Goal: Information Seeking & Learning: Learn about a topic

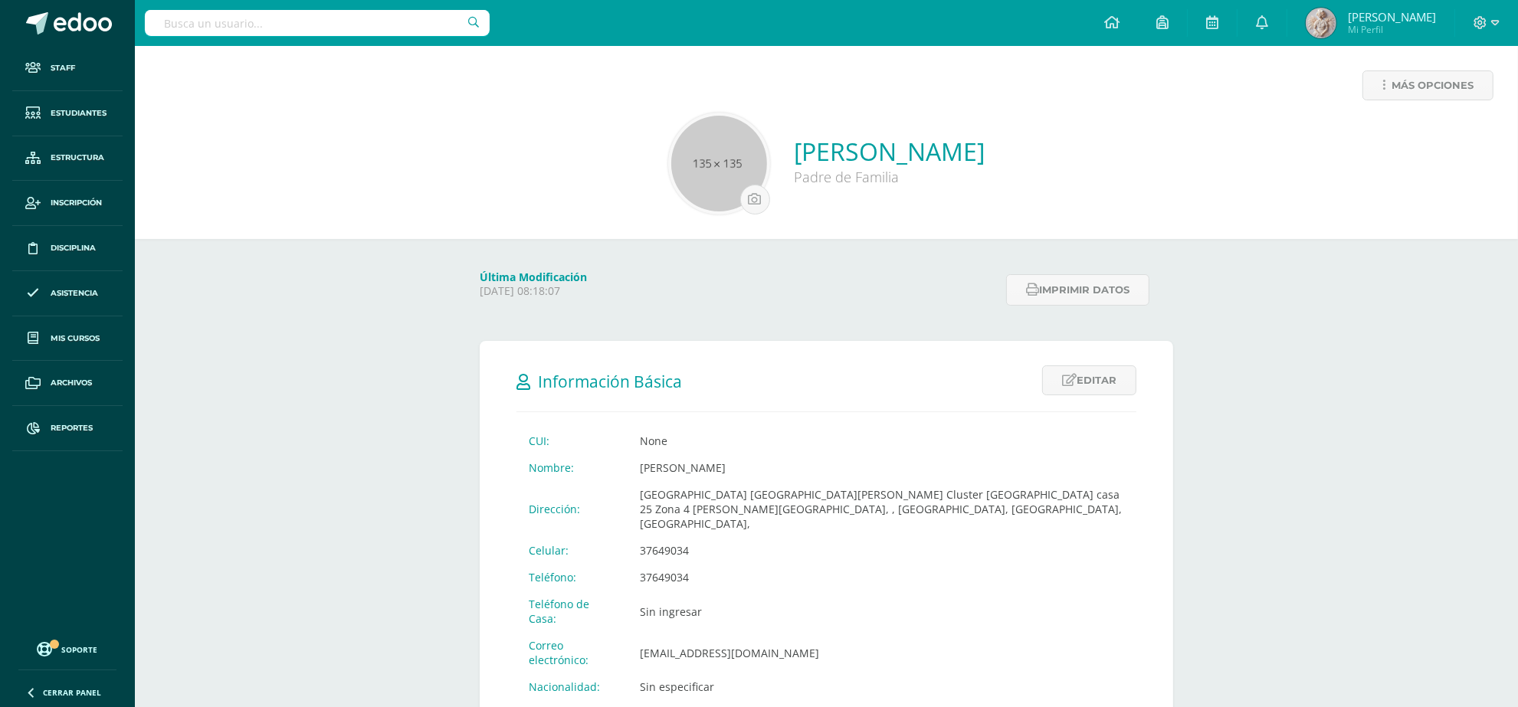
click at [245, 25] on input "text" at bounding box center [317, 23] width 345 height 26
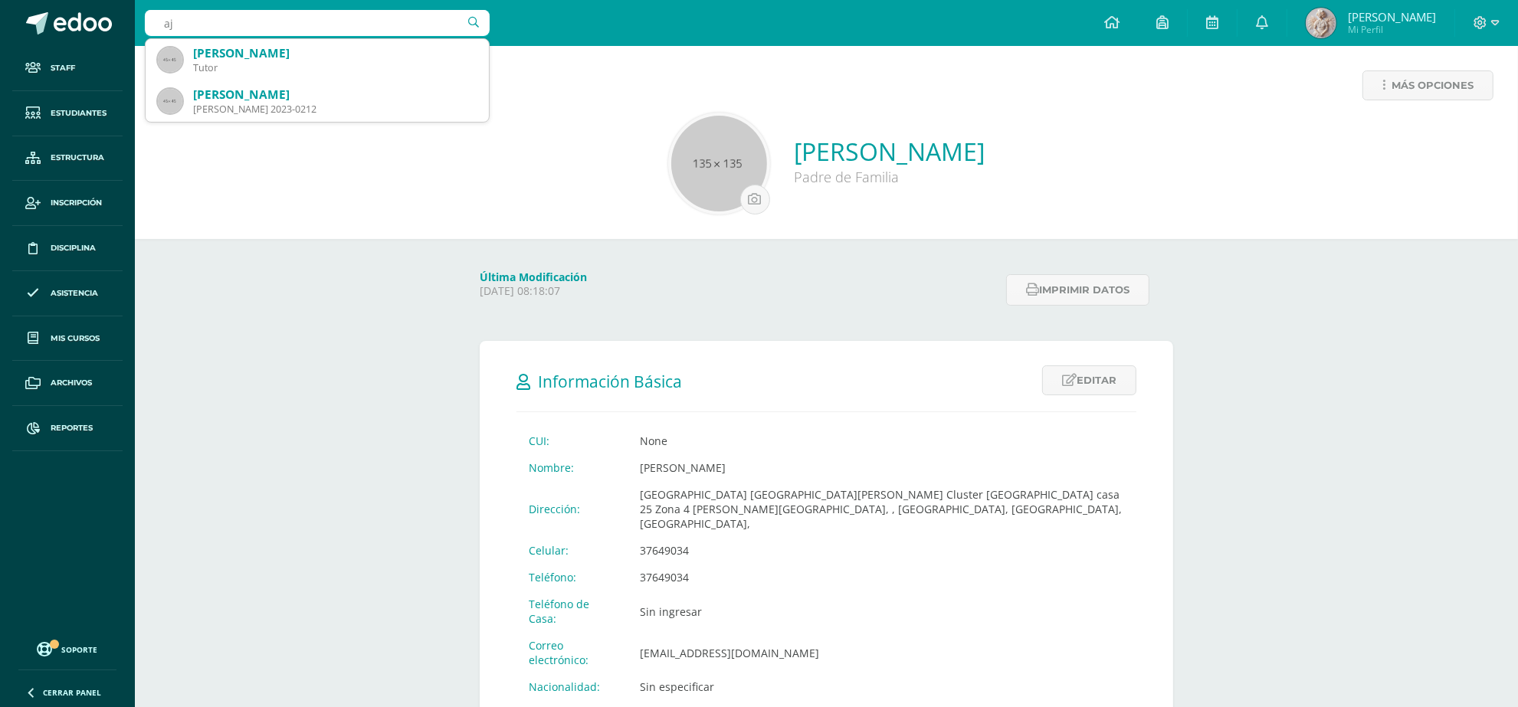
type input "a"
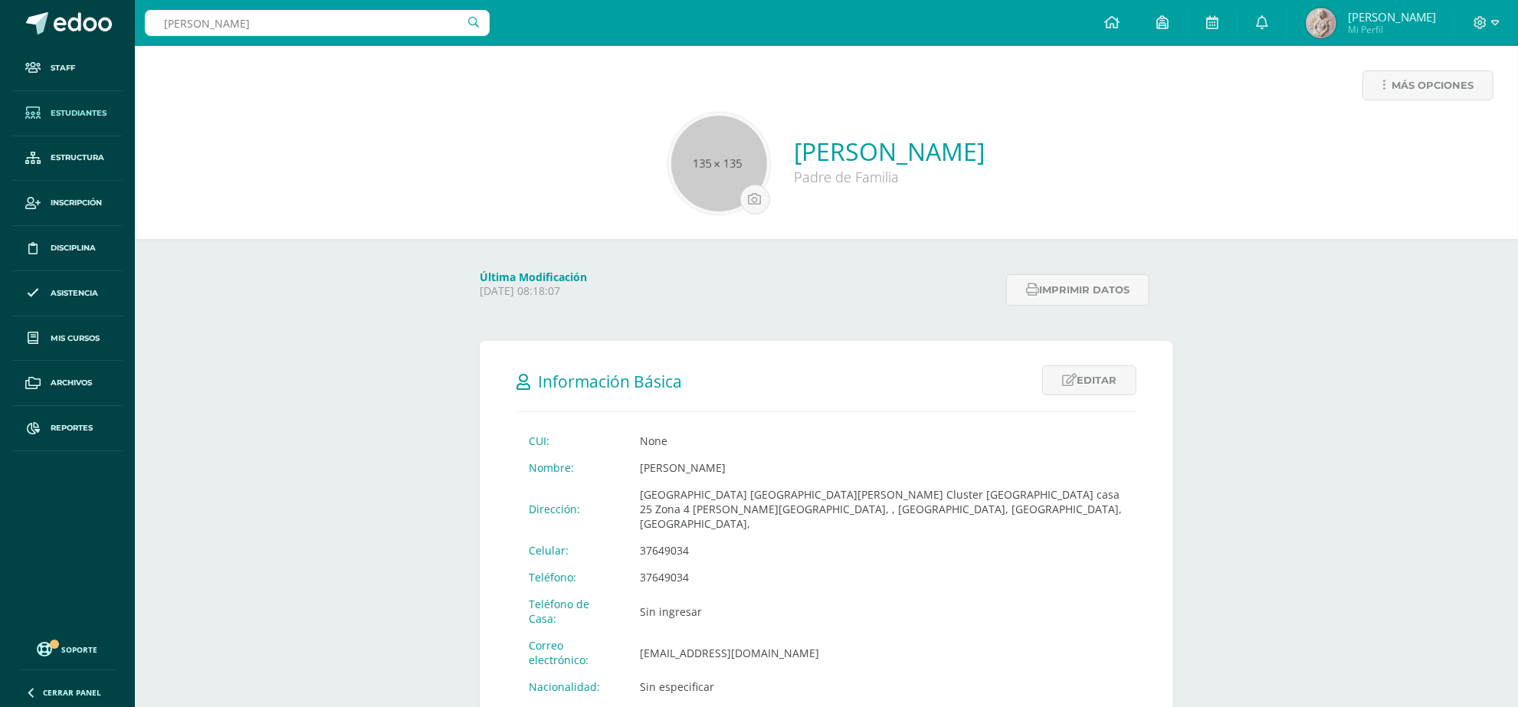
type input "Benjamin aju"
click at [94, 117] on span "Estudiantes" at bounding box center [79, 113] width 56 height 12
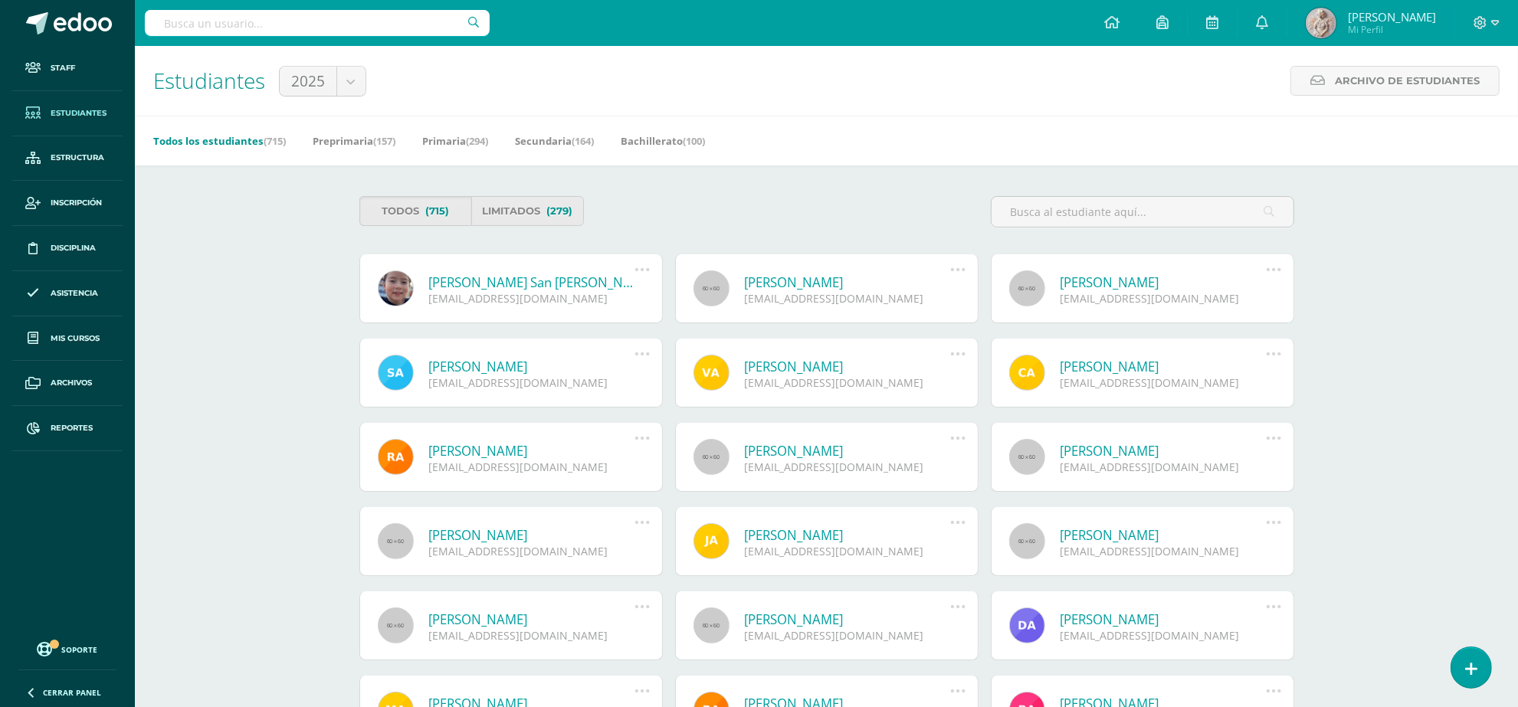
click at [198, 13] on input "text" at bounding box center [317, 23] width 345 height 26
type input "[PERSON_NAME]"
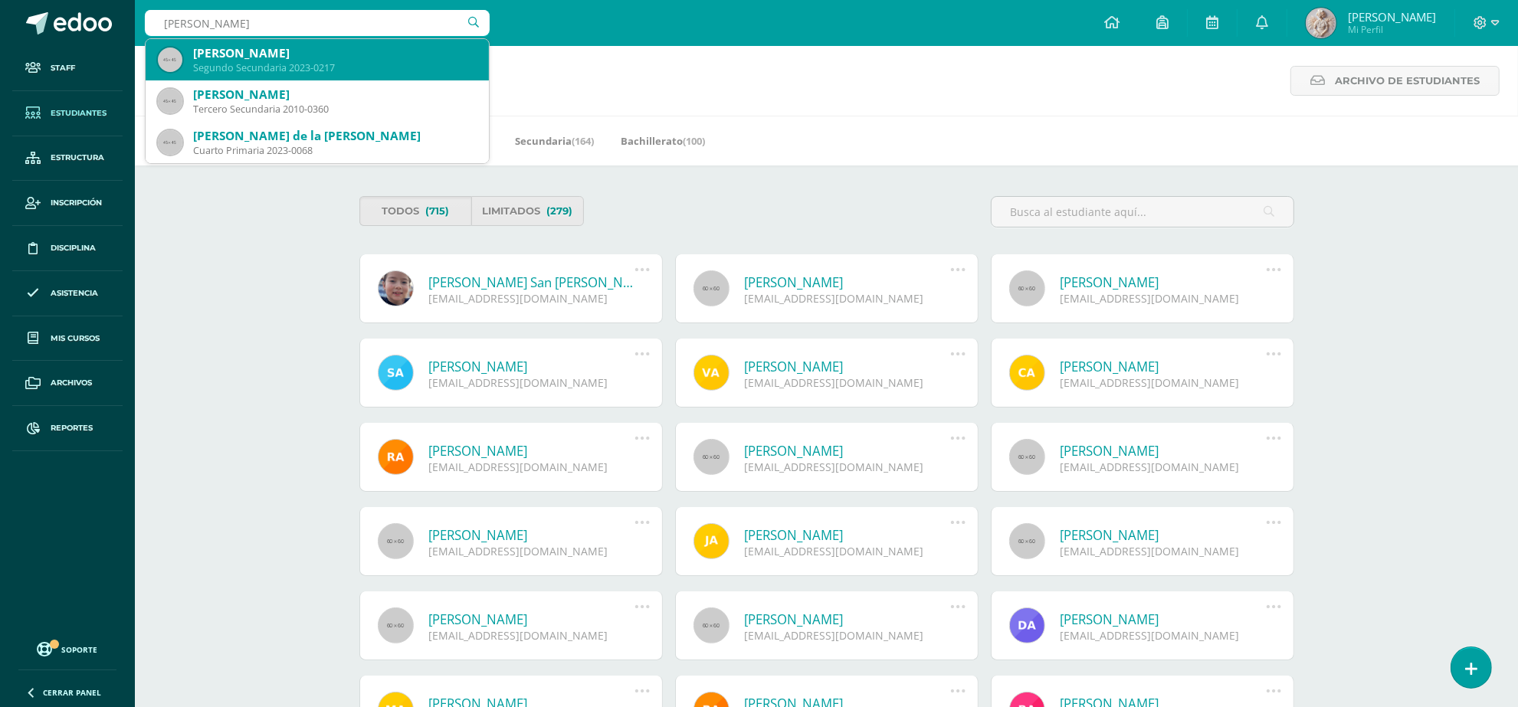
click at [300, 65] on div "Segundo Secundaria 2023-0217" at bounding box center [335, 67] width 284 height 13
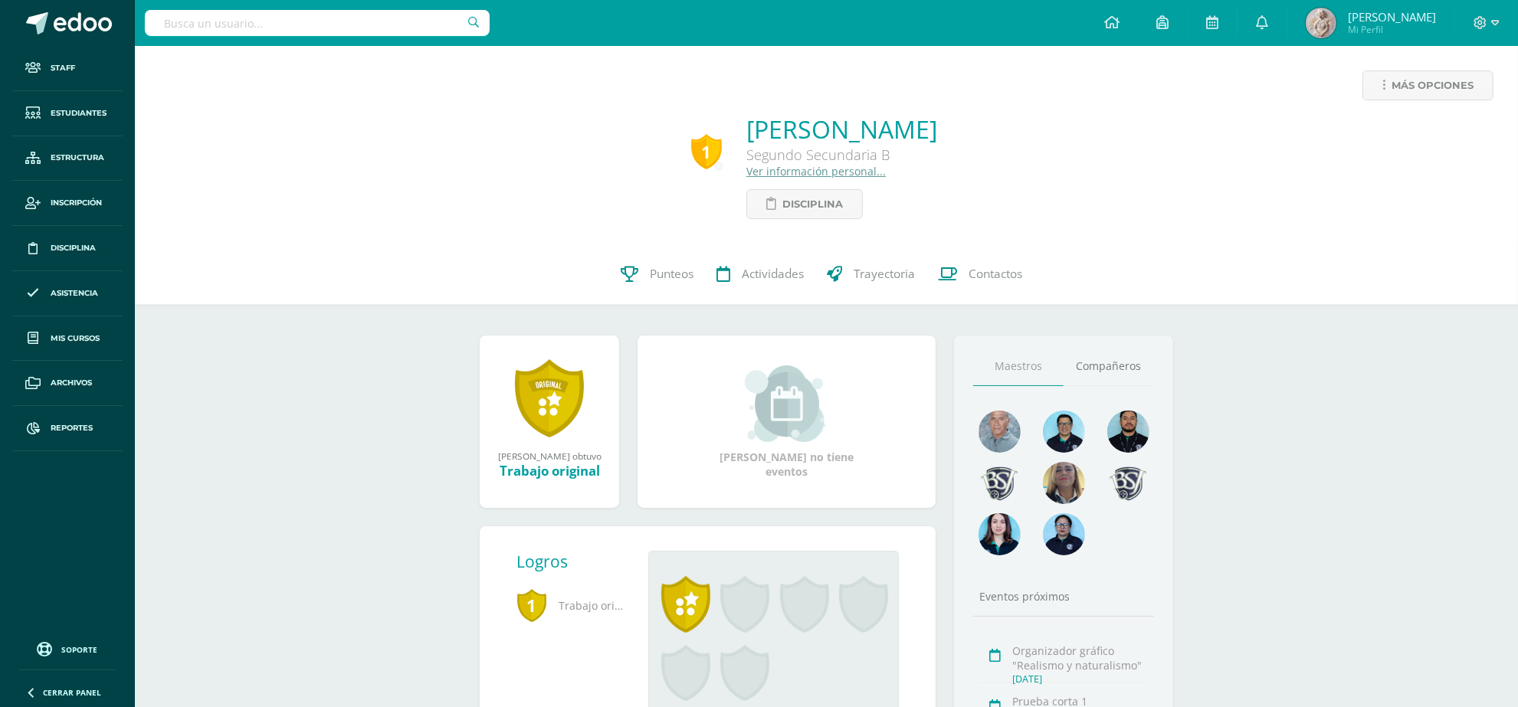
click at [750, 169] on link "Ver información personal..." at bounding box center [816, 171] width 139 height 15
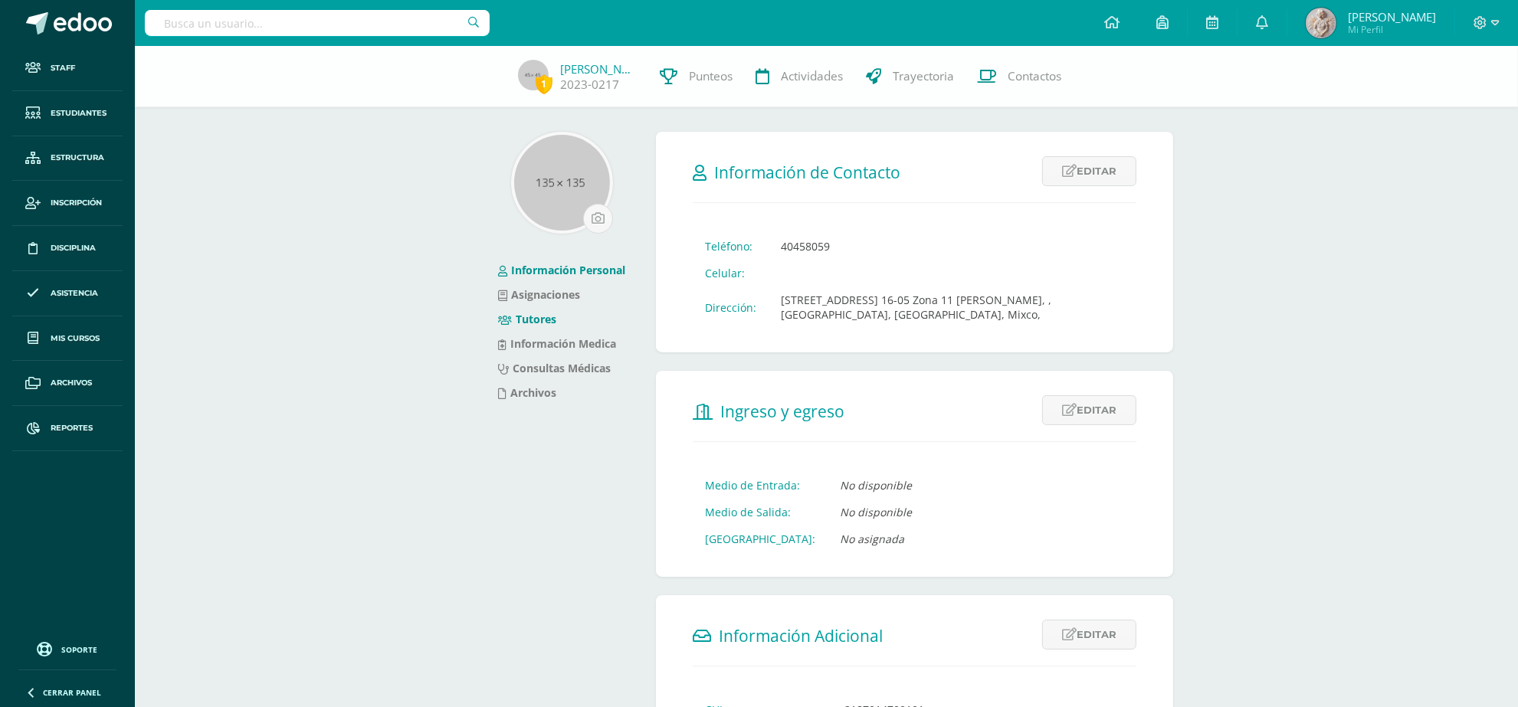
click at [537, 317] on link "Tutores" at bounding box center [527, 319] width 58 height 15
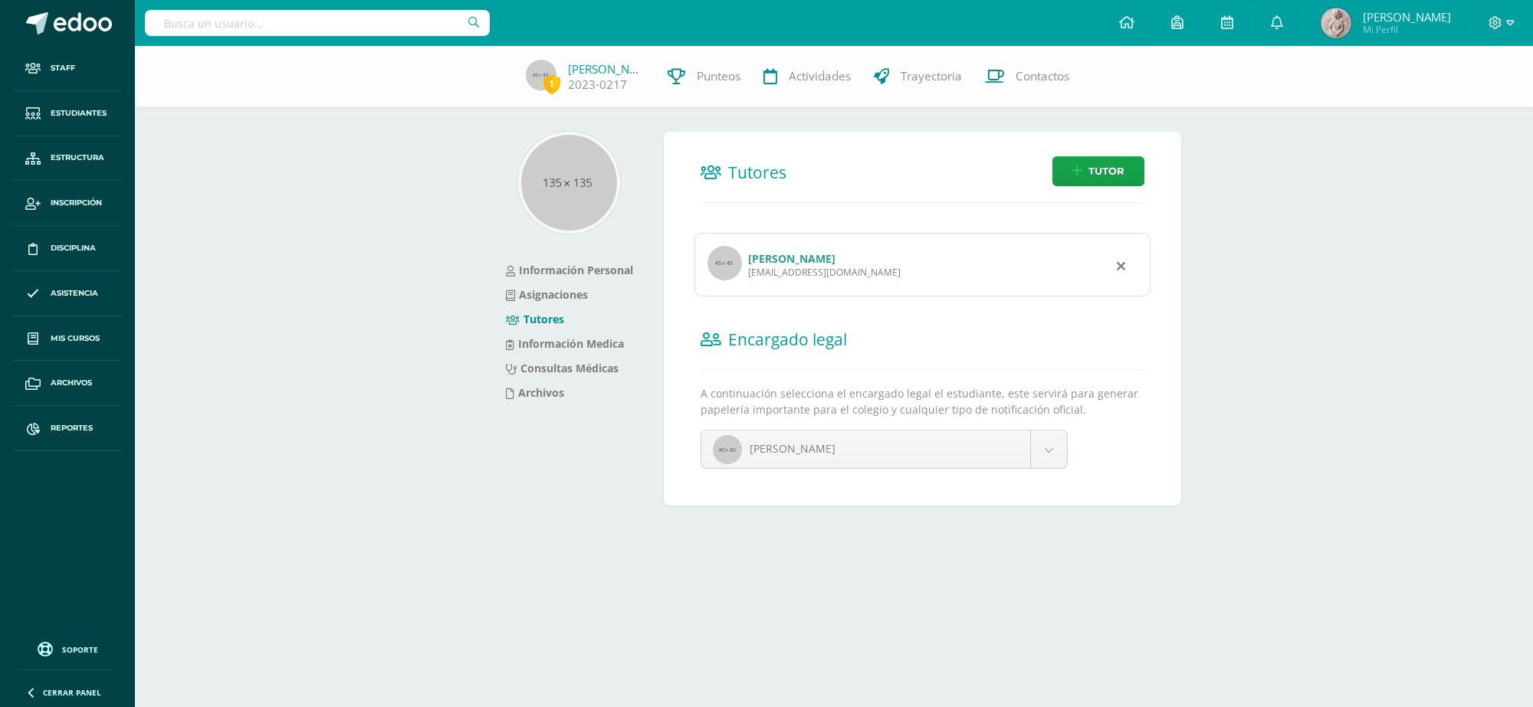
click at [826, 264] on link "[PERSON_NAME]" at bounding box center [791, 258] width 87 height 15
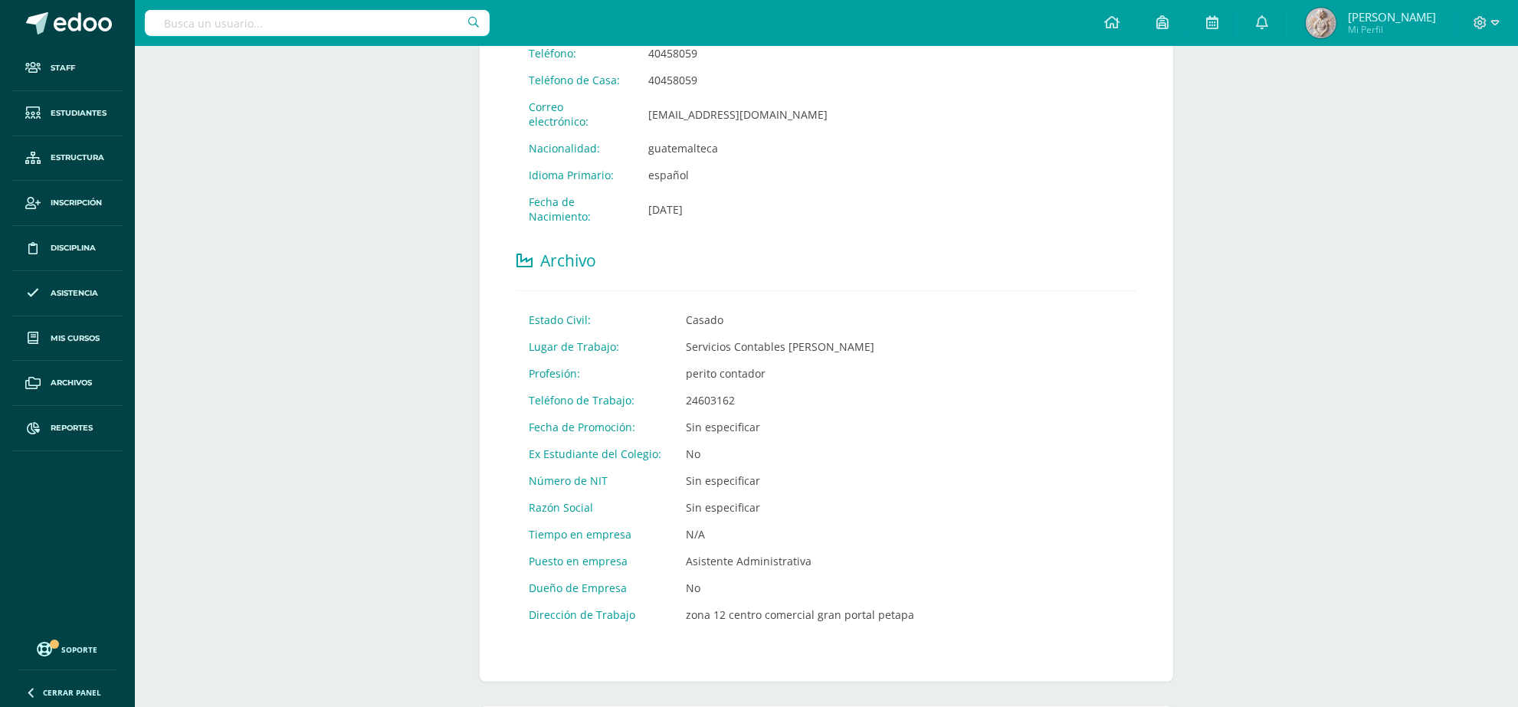
scroll to position [726, 0]
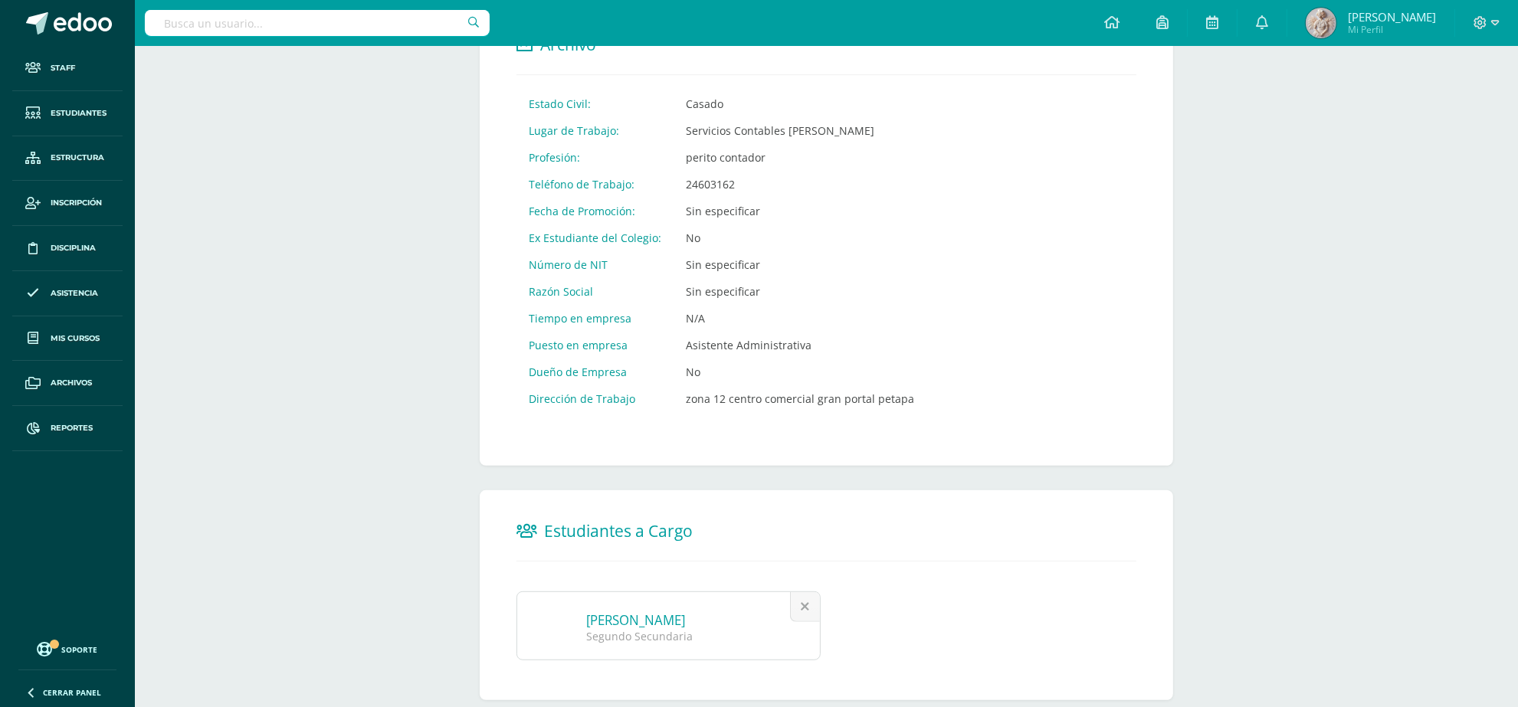
click at [645, 612] on link "[PERSON_NAME]" at bounding box center [635, 621] width 99 height 18
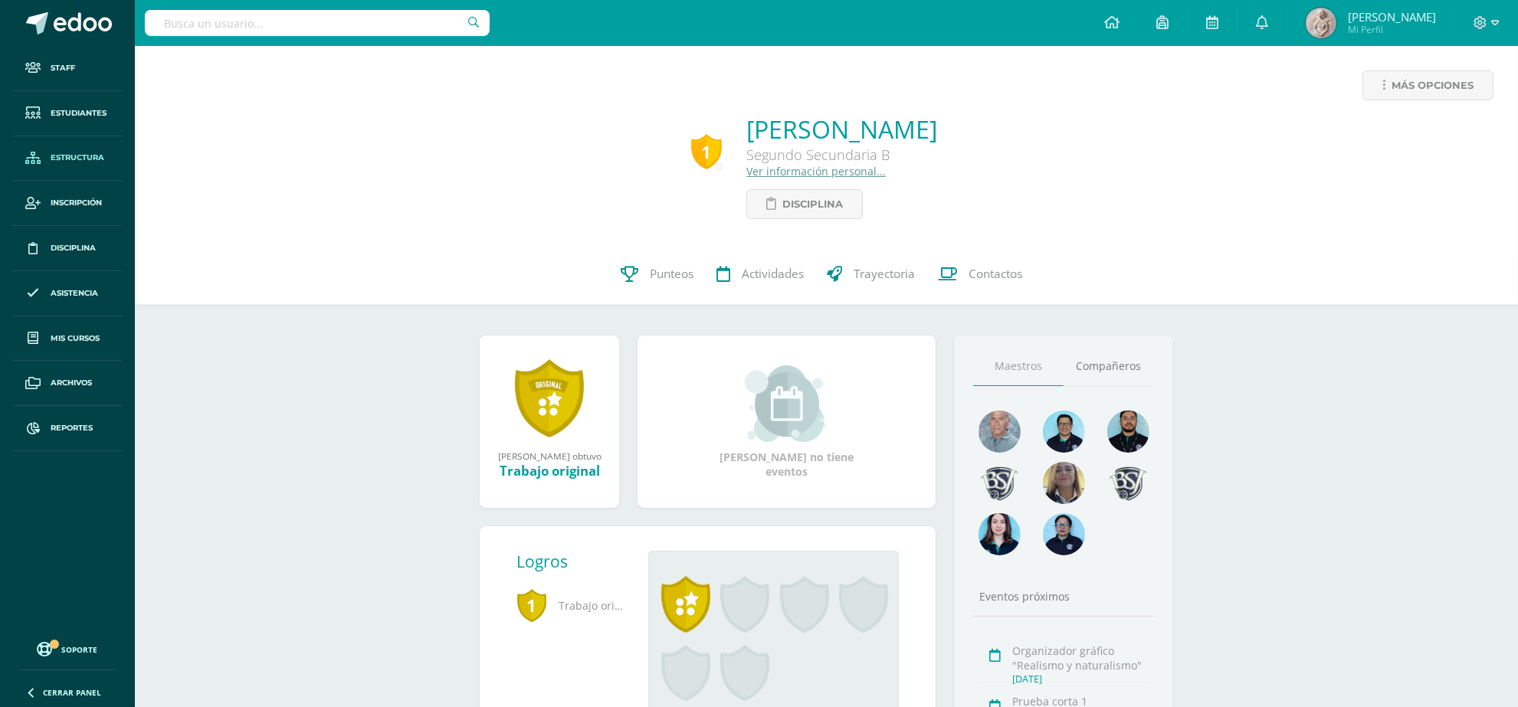
click at [93, 155] on span "Estructura" at bounding box center [78, 158] width 54 height 12
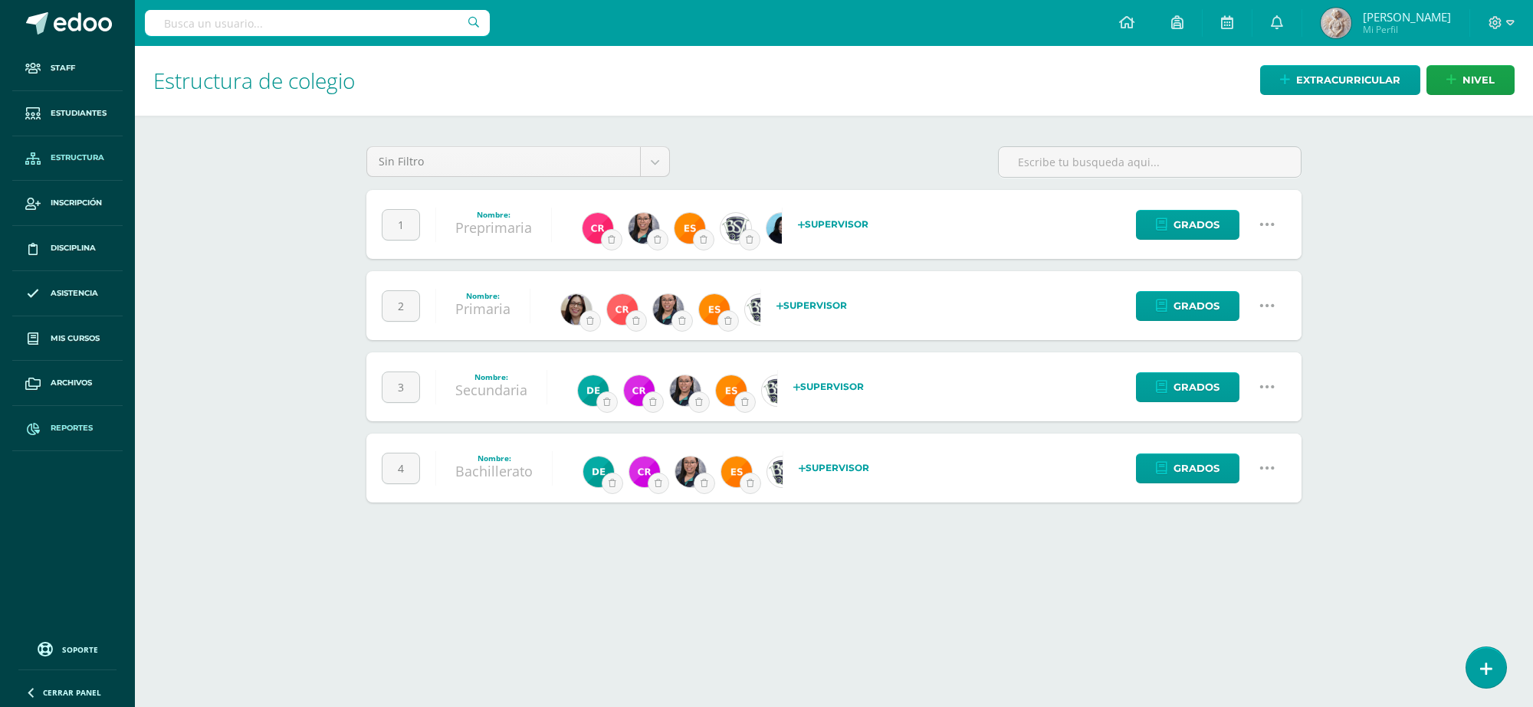
click at [90, 429] on span "Reportes" at bounding box center [72, 428] width 42 height 12
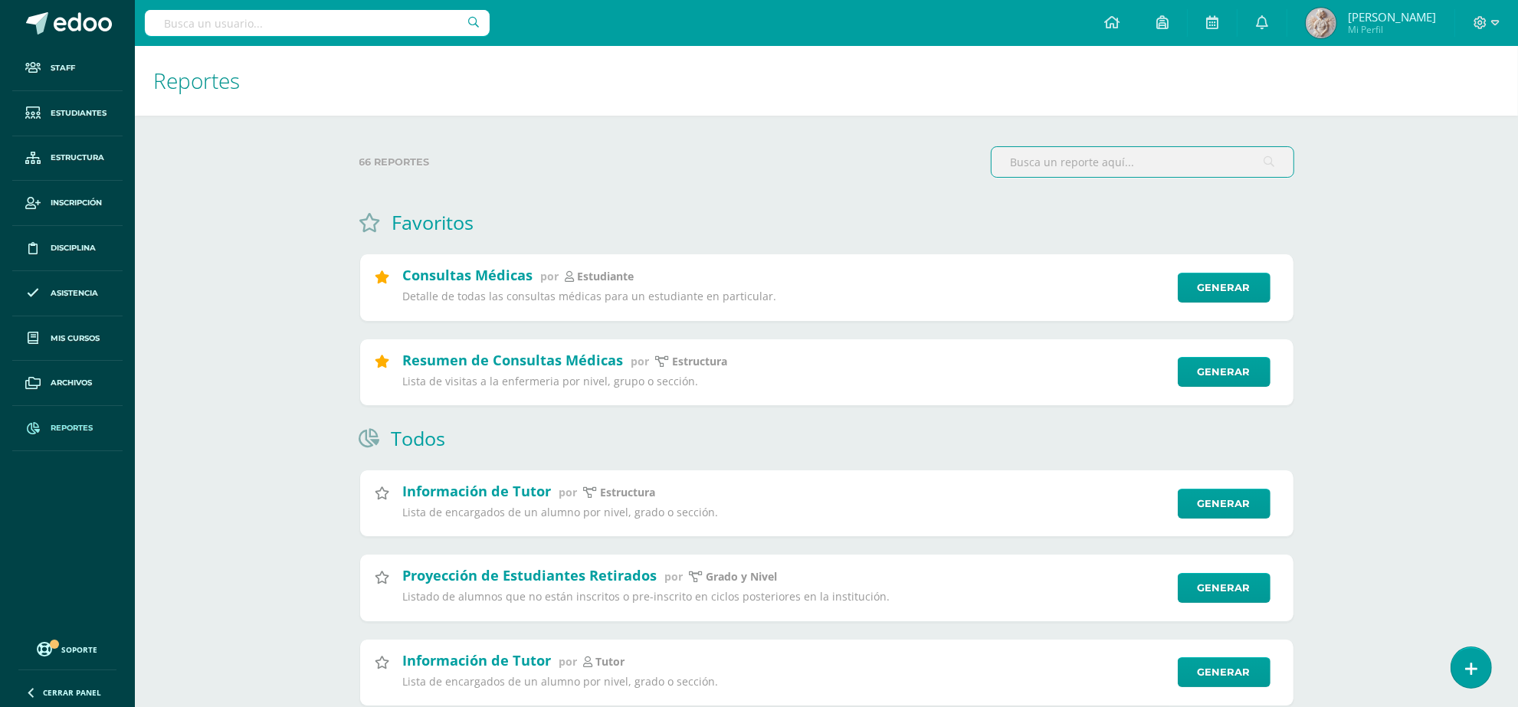
click at [337, 21] on input "text" at bounding box center [317, 23] width 345 height 26
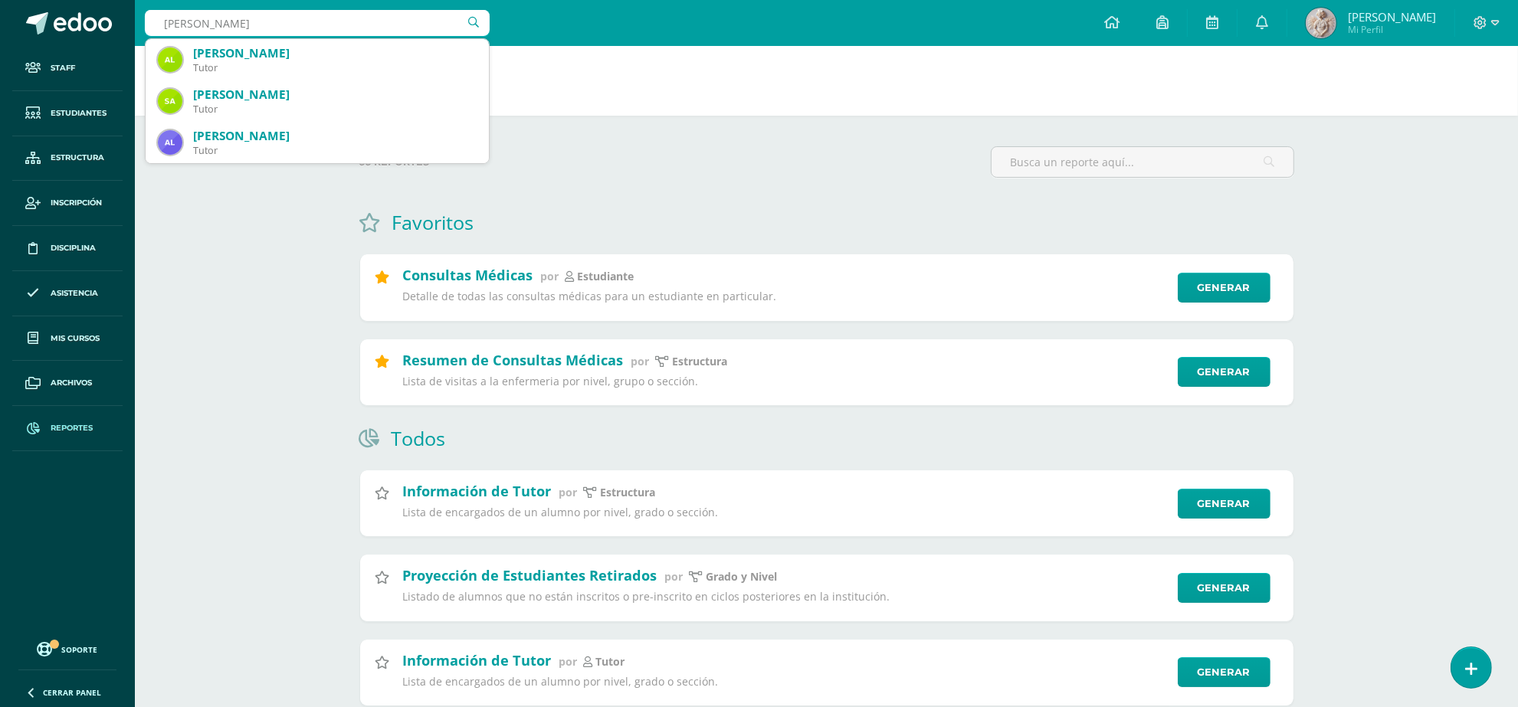
type input "daniel hernandez"
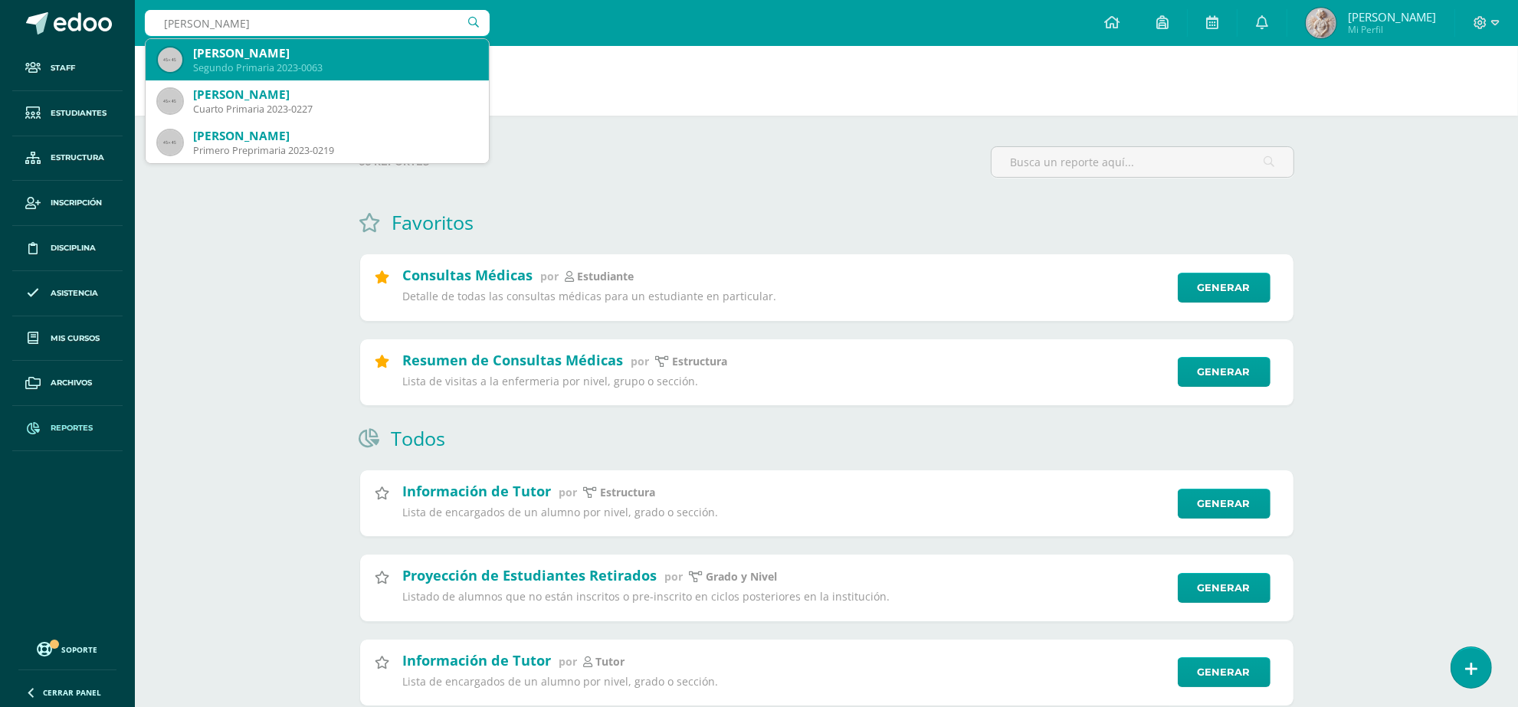
click at [297, 59] on div "Daniela Contreras Hernandez" at bounding box center [335, 53] width 284 height 16
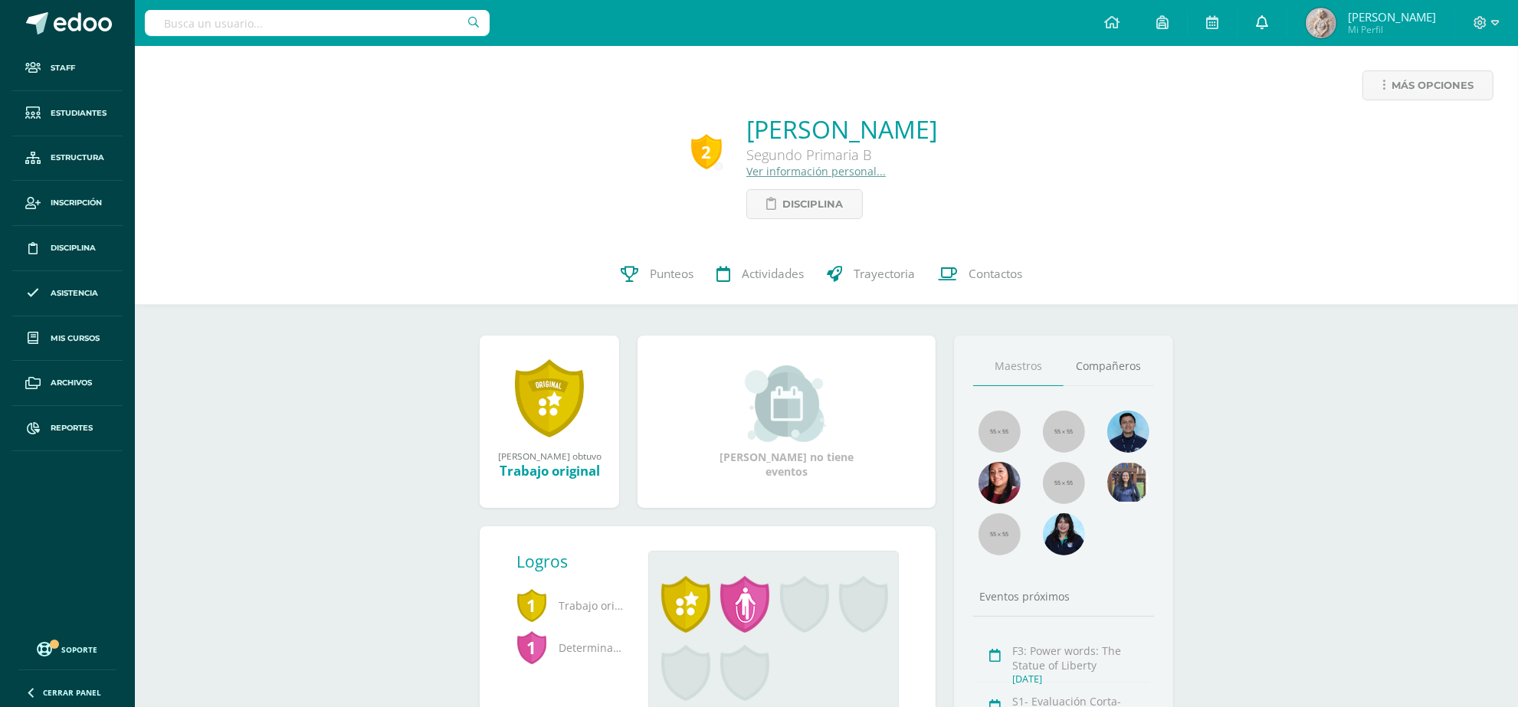
click at [1287, 24] on link at bounding box center [1262, 23] width 49 height 46
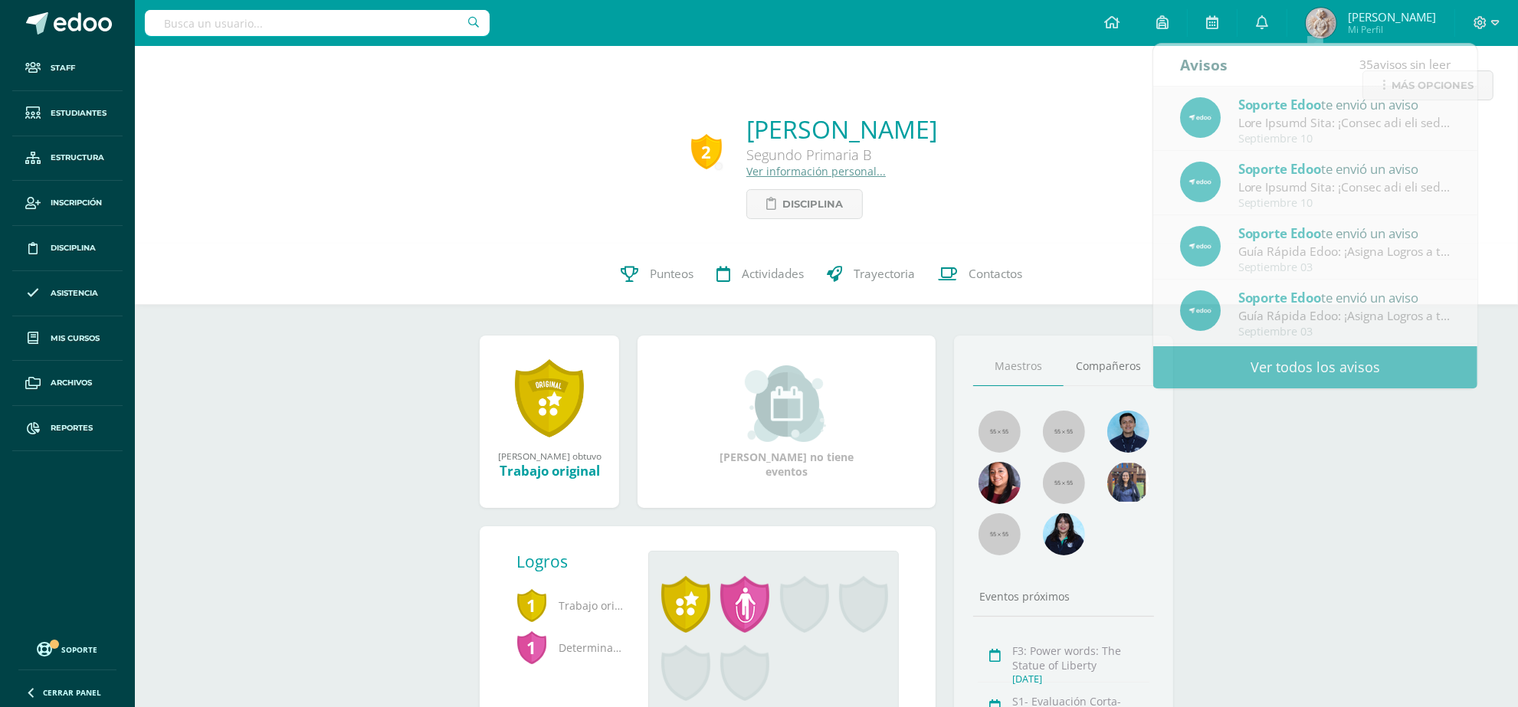
click at [1323, 602] on div "Más opciones 2 Daniela Contreras Hernandez Segundo Primaria B Ver información p…" at bounding box center [826, 479] width 1383 height 867
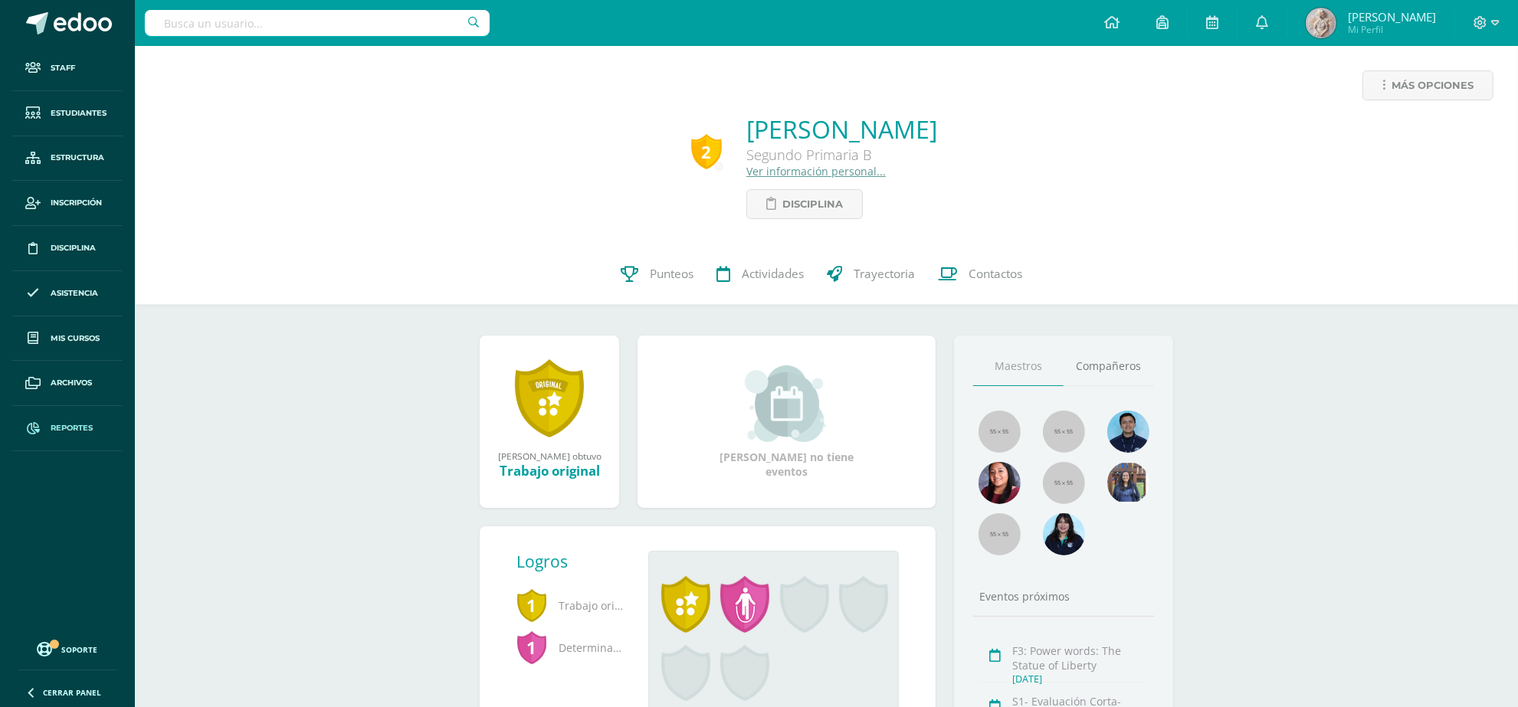
click at [61, 423] on span "Reportes" at bounding box center [72, 428] width 42 height 12
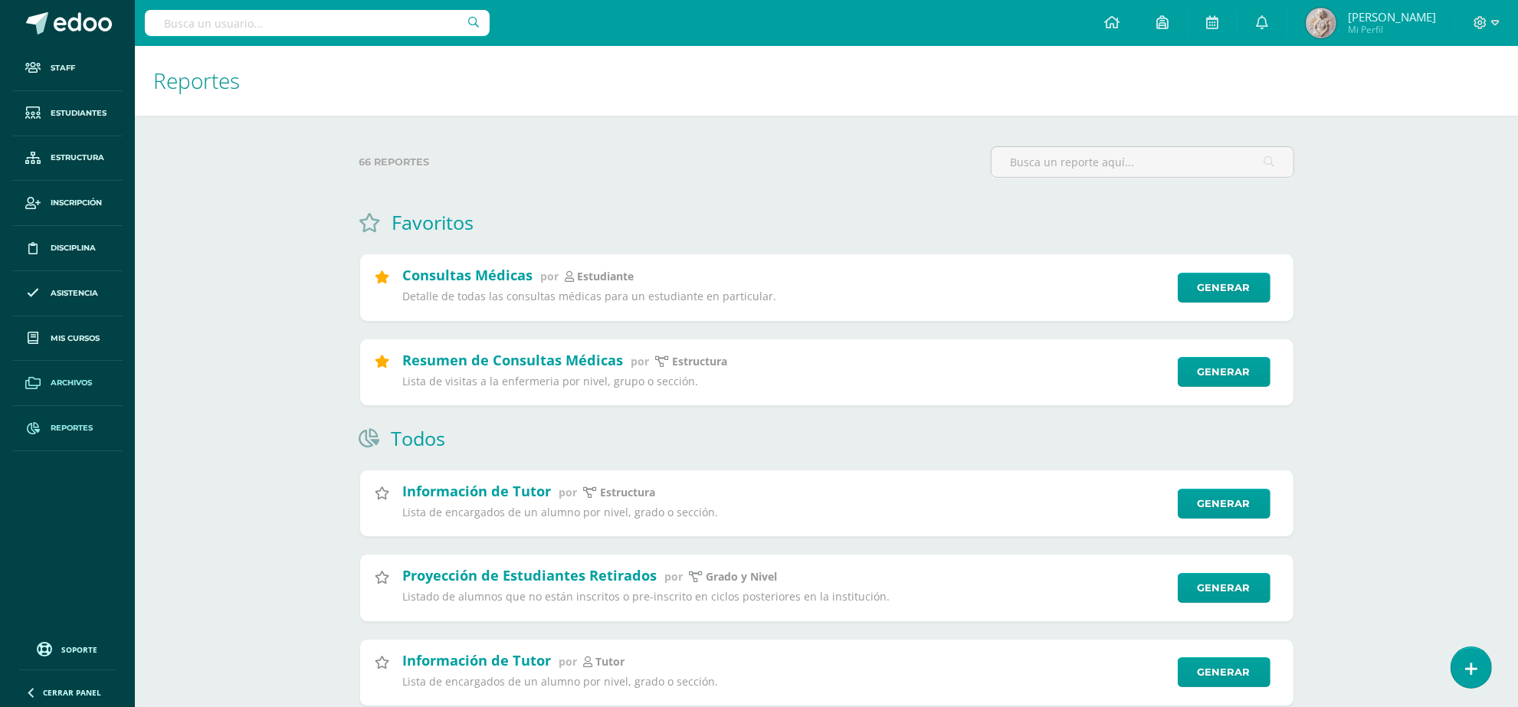
click at [78, 384] on span "Archivos" at bounding box center [71, 383] width 41 height 12
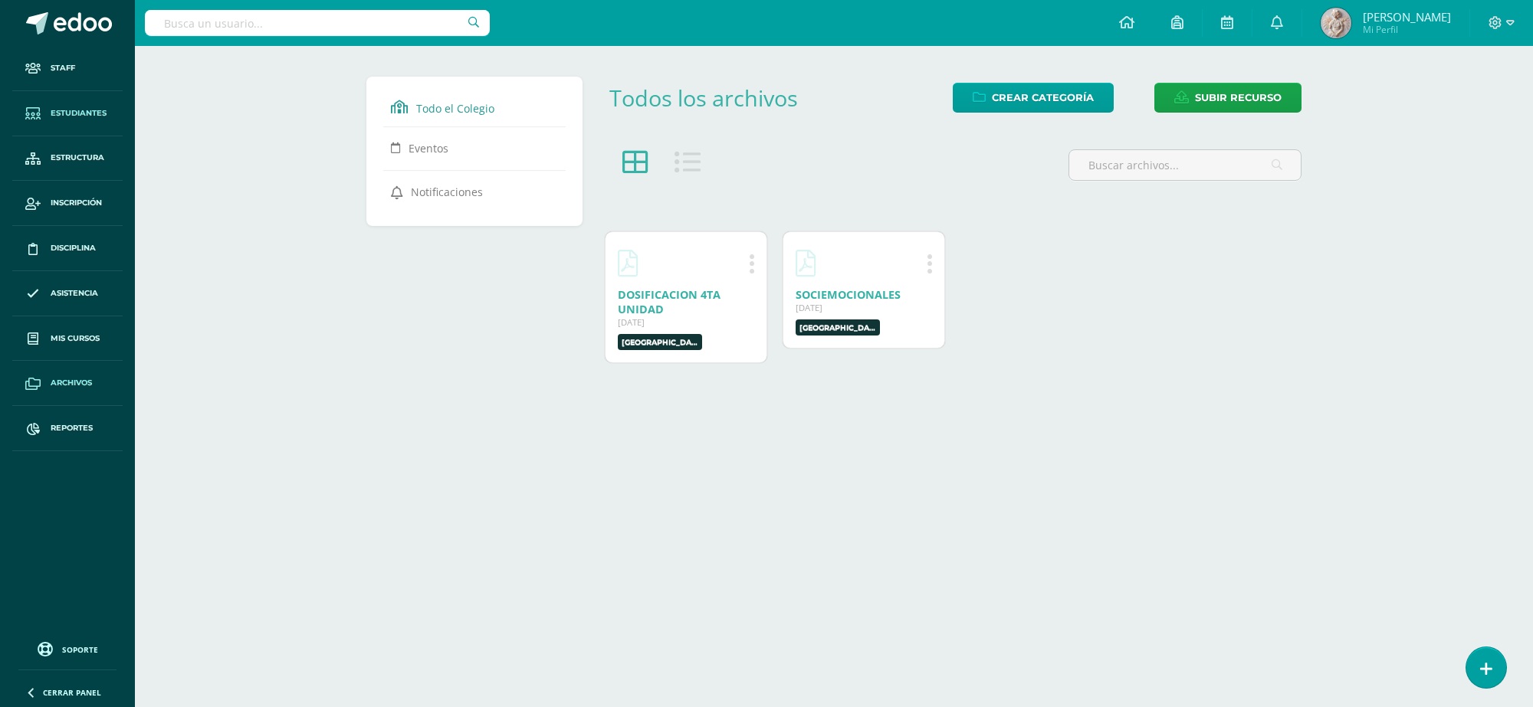
click at [56, 111] on span "Estudiantes" at bounding box center [79, 113] width 56 height 12
